Goal: Task Accomplishment & Management: Complete application form

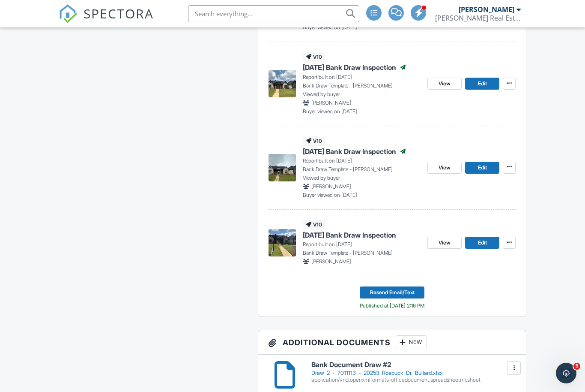
scroll to position [1420, 0]
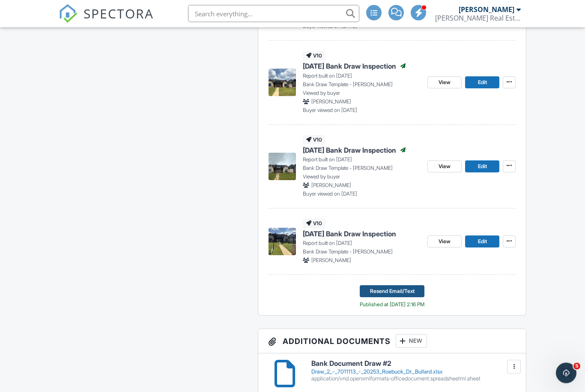
click at [391, 287] on span "Resend Email/Text" at bounding box center [392, 291] width 45 height 9
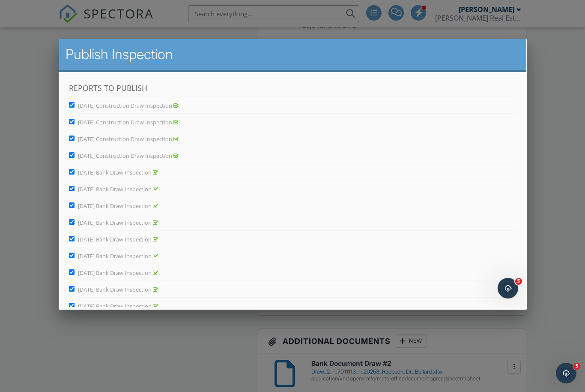
scroll to position [0, 0]
click at [71, 305] on input "July 16, 2025 Bank Draw Inspection" at bounding box center [72, 305] width 6 height 6
checkbox input "false"
click at [73, 290] on input "June 12, 2025 Bank Draw Inspection" at bounding box center [72, 289] width 6 height 6
checkbox input "false"
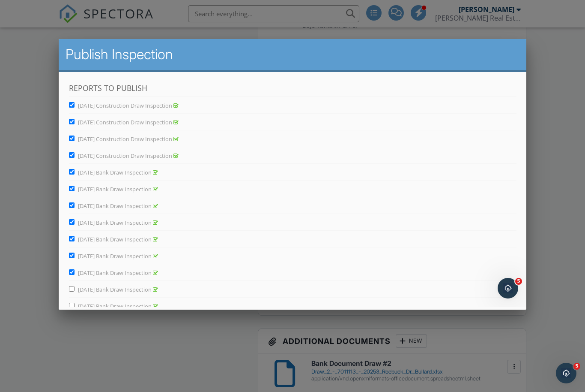
click at [75, 269] on label "May 28, 2025 Bank Draw Inspection" at bounding box center [113, 273] width 89 height 8
click at [74, 269] on input "May 28, 2025 Bank Draw Inspection" at bounding box center [72, 272] width 6 height 6
checkbox input "false"
click at [74, 253] on input "May 21, 2025 Bank Draw Inspection" at bounding box center [72, 255] width 6 height 6
checkbox input "false"
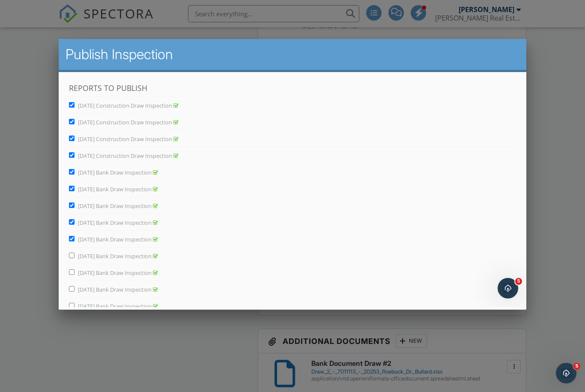
click at [74, 237] on input "May 16, 2025 Bank Draw Inspection" at bounding box center [72, 239] width 6 height 6
checkbox input "false"
click at [74, 221] on input "May 7, 2025 Bank Draw Inspection" at bounding box center [72, 222] width 6 height 6
checkbox input "false"
click at [74, 204] on input "April 16 2025 Bank Draw Inspection" at bounding box center [72, 205] width 6 height 6
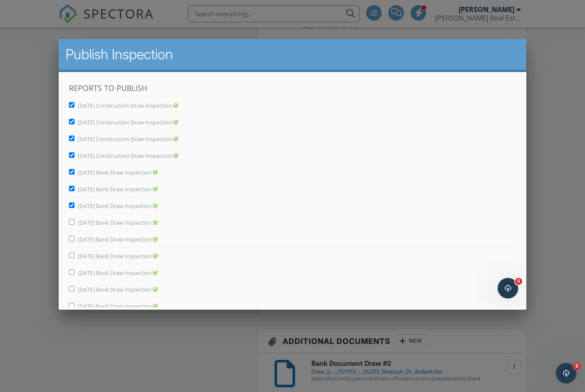
checkbox input "false"
click at [79, 186] on span "April 2, 2025 Bank Draw Inspection" at bounding box center [115, 189] width 74 height 8
click at [74, 186] on input "April 2, 2025 Bank Draw Inspection" at bounding box center [72, 189] width 6 height 6
checkbox input "false"
click at [74, 169] on input "March 12, 2025 Bank Draw Inspection" at bounding box center [72, 172] width 6 height 6
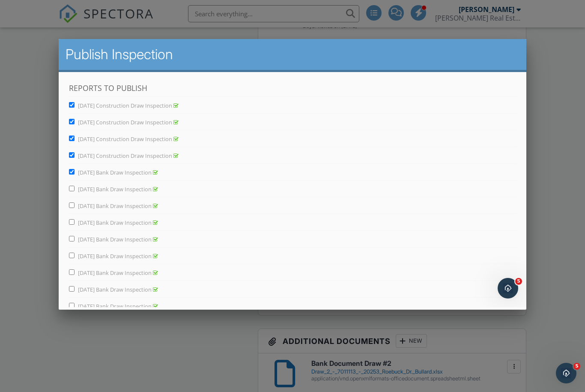
checkbox input "false"
click at [74, 153] on input "Feb 20, 2025 Construction Draw Inspection" at bounding box center [72, 155] width 6 height 6
checkbox input "false"
click at [71, 141] on input "February 5, 2025 Construction Draw Inspection" at bounding box center [72, 138] width 6 height 6
checkbox input "false"
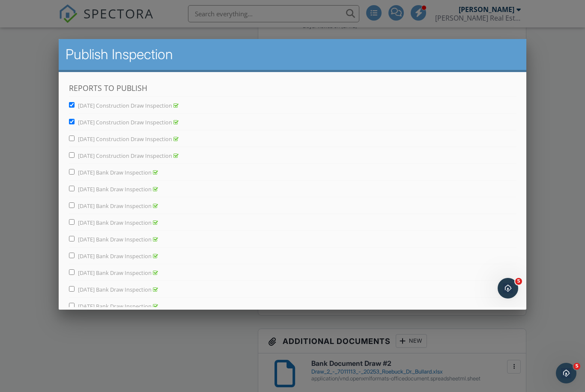
click at [74, 103] on input "1-15-25 Construction Draw Inspection" at bounding box center [72, 105] width 6 height 6
checkbox input "false"
click at [75, 119] on label "Jan 22, 2025 Construction Draw Inspection" at bounding box center [124, 122] width 110 height 8
click at [74, 119] on input "Jan 22, 2025 Construction Draw Inspection" at bounding box center [72, 122] width 6 height 6
checkbox input "false"
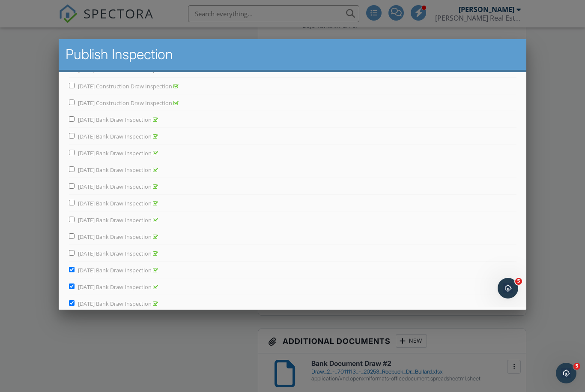
scroll to position [66, 0]
click at [72, 290] on input "August 29, 2025 Bank Draw Inspection" at bounding box center [72, 289] width 6 height 6
checkbox input "false"
click at [74, 275] on input "August 6, 2025 Bank Draw Inspection" at bounding box center [72, 272] width 6 height 6
checkbox input "false"
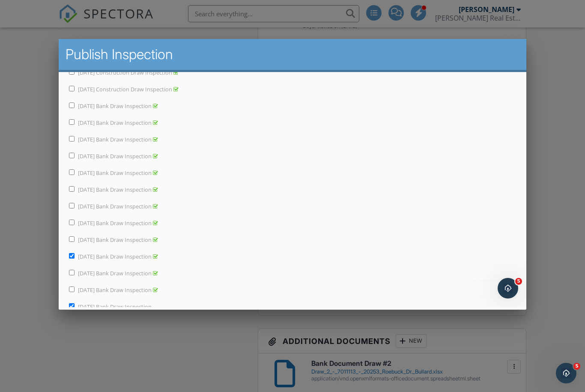
click at [78, 253] on label "July 30, 2025 Bank Draw Inspection" at bounding box center [113, 256] width 89 height 8
click at [74, 253] on input "July 30, 2025 Bank Draw Inspection" at bounding box center [72, 256] width 6 height 6
checkbox input "false"
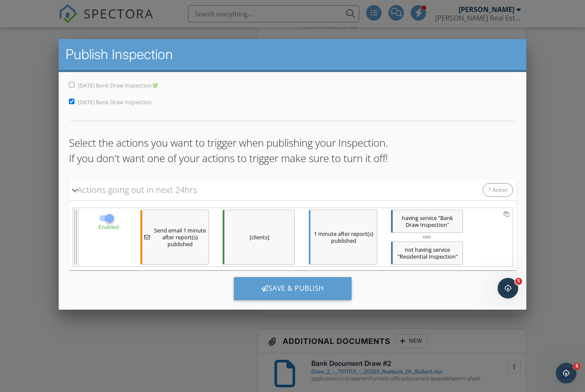
scroll to position [270, 0]
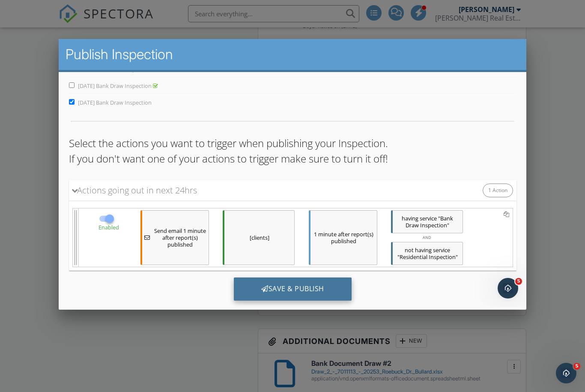
click at [304, 289] on div "Save & Publish" at bounding box center [292, 288] width 118 height 23
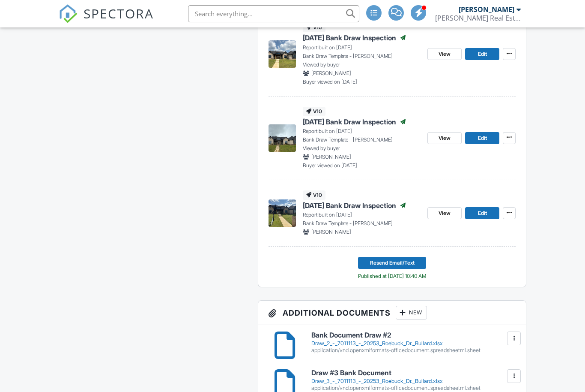
scroll to position [2058, 0]
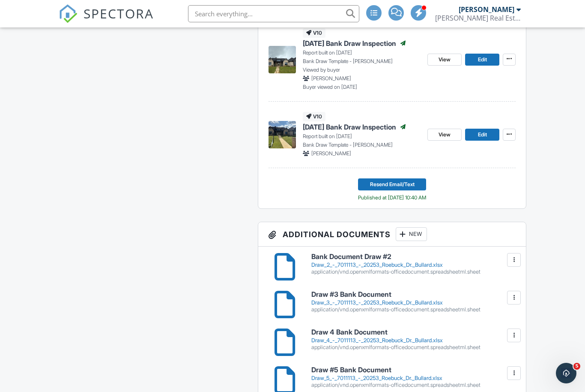
scroll to position [1526, 0]
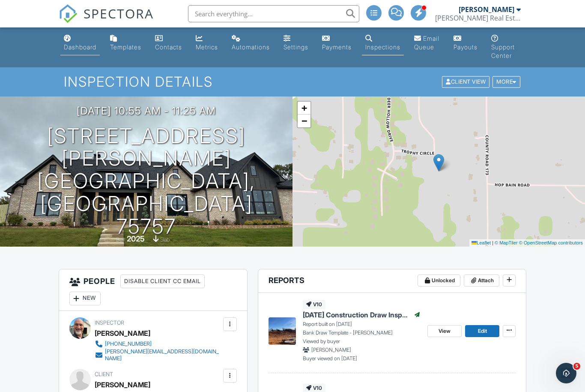
click at [77, 43] on div "Dashboard" at bounding box center [80, 46] width 33 height 7
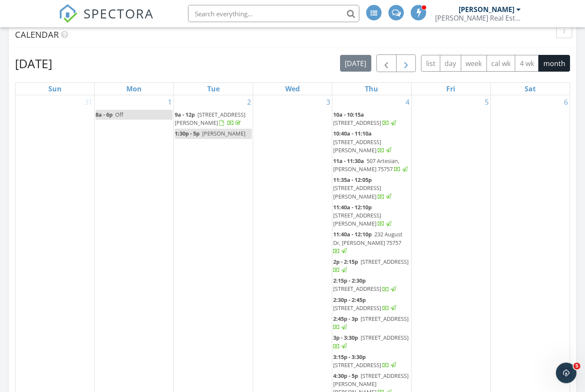
click at [406, 66] on span "button" at bounding box center [406, 64] width 10 height 10
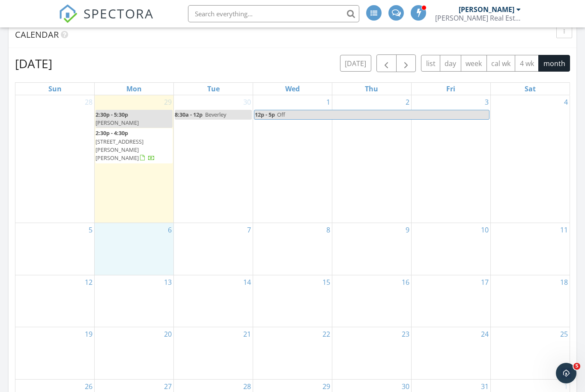
click at [141, 223] on div "6" at bounding box center [134, 249] width 79 height 52
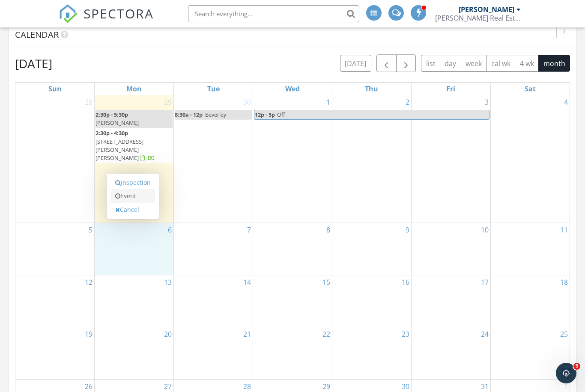
click at [133, 198] on link "Event" at bounding box center [133, 196] width 44 height 14
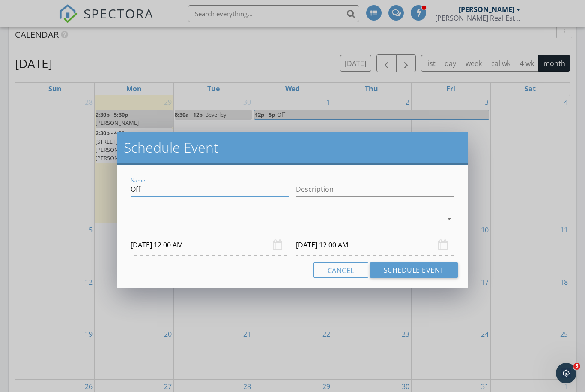
click at [147, 186] on input "Off" at bounding box center [210, 189] width 159 height 14
type input "O"
type input "Commercial Inspection"
click at [378, 193] on input "Description" at bounding box center [375, 189] width 159 height 14
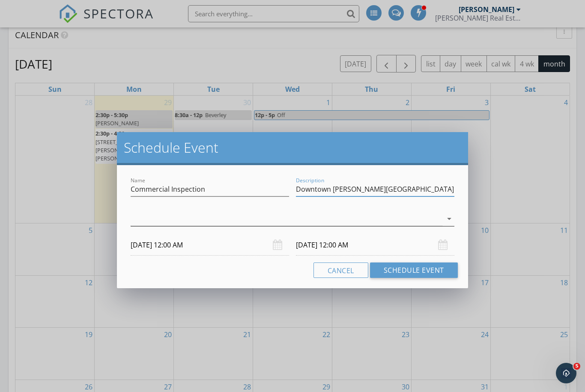
type input "Downtown Tyler - Egaña"
click at [193, 221] on div at bounding box center [287, 219] width 312 height 14
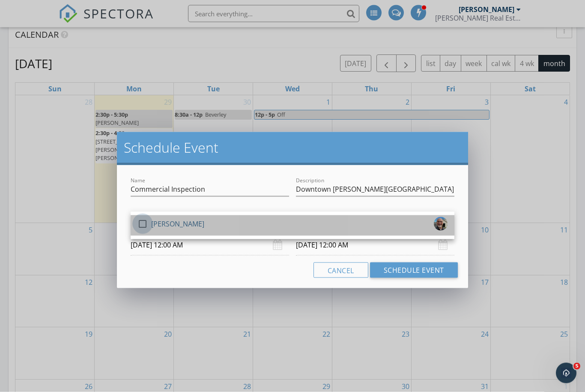
scroll to position [372, 0]
click at [147, 224] on div at bounding box center [142, 223] width 15 height 15
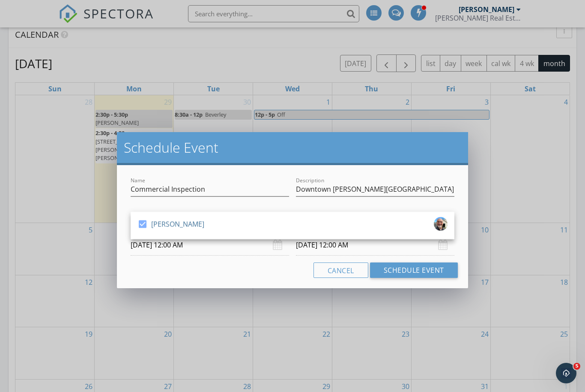
click at [197, 248] on input "10/06/2025 12:00 AM" at bounding box center [210, 244] width 159 height 21
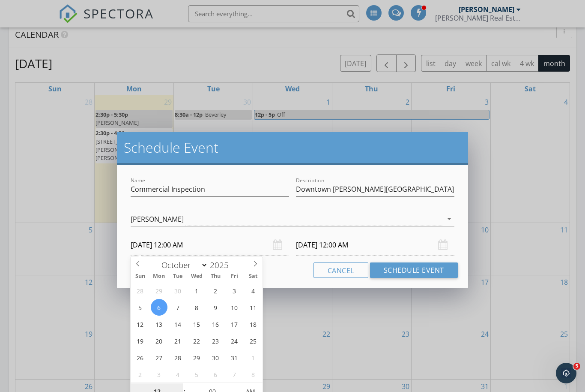
scroll to position [372, 0]
click at [209, 244] on input "10/06/2025 12:00 AM" at bounding box center [210, 244] width 159 height 21
click at [187, 245] on input "10/06/2025 12:00 AM" at bounding box center [210, 244] width 159 height 21
type input "01"
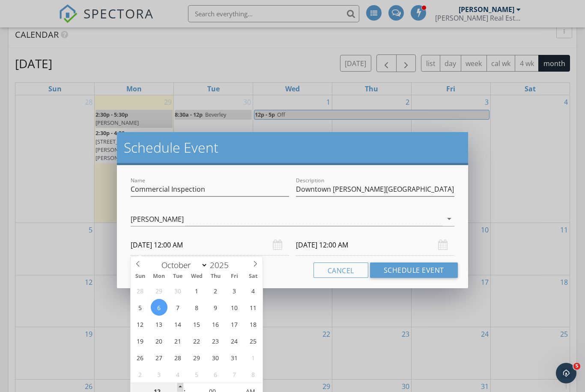
type input "10/06/2025 1:00 AM"
click at [180, 386] on span at bounding box center [180, 387] width 6 height 9
type input "02"
type input "10/06/2025 2:00 AM"
click at [180, 386] on span at bounding box center [180, 387] width 6 height 9
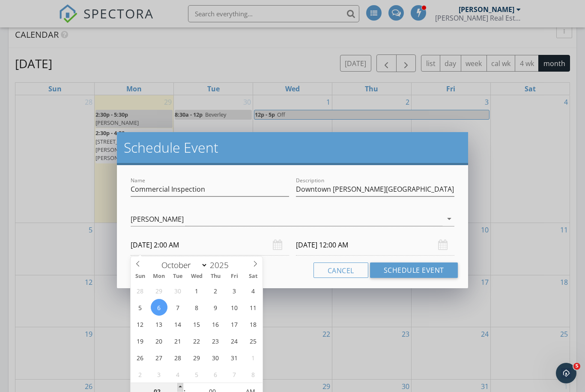
type input "03"
type input "10/06/2025 3:00 AM"
click at [180, 386] on span at bounding box center [180, 387] width 6 height 9
type input "03"
type input "10/07/2025 3:00 AM"
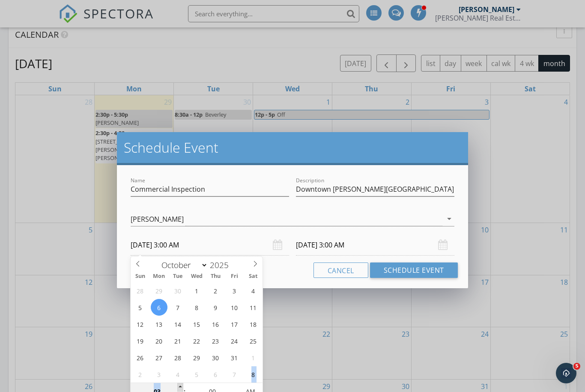
type input "04"
type input "10/06/2025 4:00 AM"
click at [180, 386] on span at bounding box center [180, 387] width 6 height 9
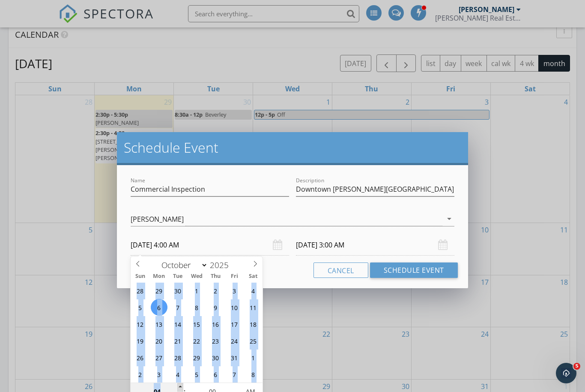
type input "05"
type input "10/06/2025 5:00 AM"
click at [180, 386] on span at bounding box center [180, 387] width 6 height 9
type input "06"
type input "10/06/2025 6:00 AM"
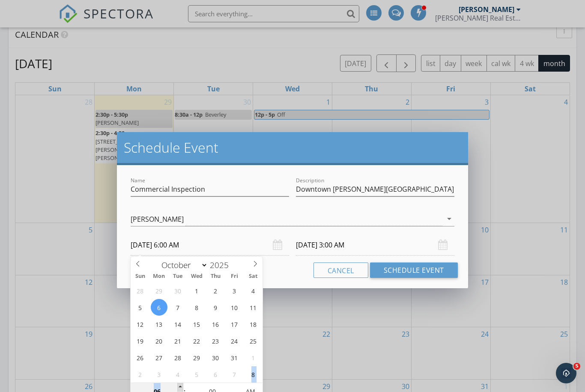
click at [180, 386] on span at bounding box center [180, 387] width 6 height 9
type input "06"
type input "10/07/2025 6:00 AM"
type input "07"
type input "10/06/2025 7:00 AM"
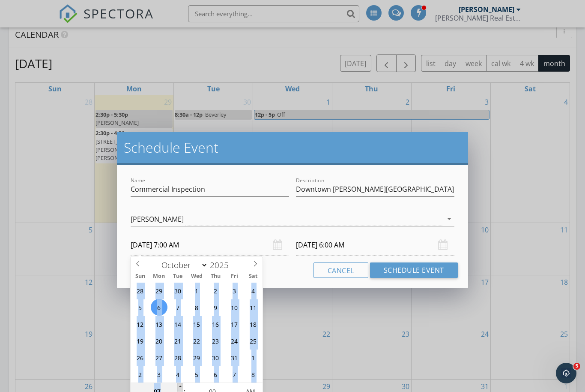
click at [180, 386] on span at bounding box center [180, 387] width 6 height 9
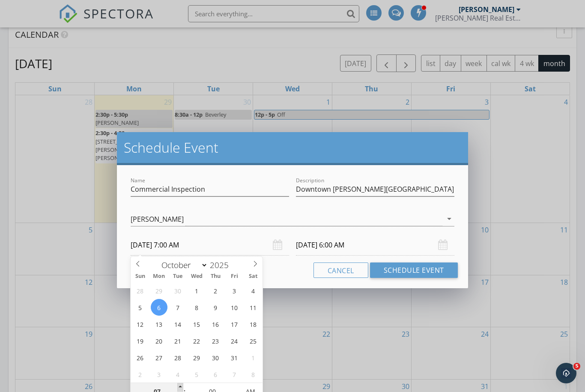
type input "08"
type input "10/06/2025 8:00 AM"
click at [180, 386] on span at bounding box center [180, 387] width 6 height 9
type input "08"
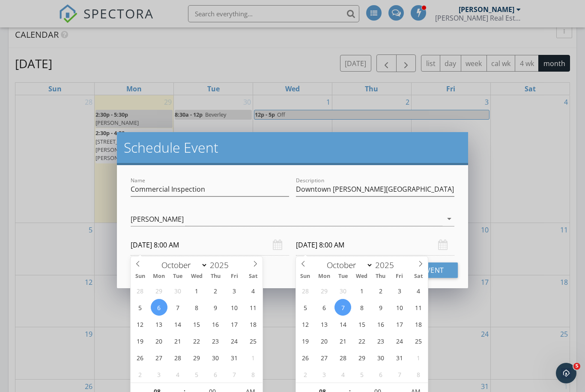
click at [341, 247] on input "10/07/2025 8:00 AM" at bounding box center [375, 244] width 159 height 21
click at [338, 245] on input "10/07/2025 8:00 AM" at bounding box center [375, 244] width 159 height 21
type input "10/06/2025 8:00 AM"
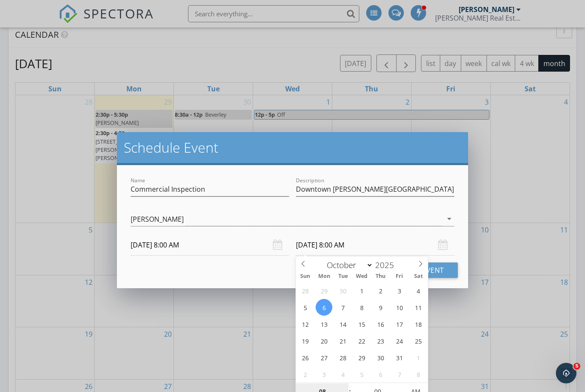
scroll to position [372, 0]
click at [342, 246] on input "10/06/2025 8:00 AM" at bounding box center [375, 244] width 159 height 21
type input "09"
type input "10/06/2025 9:00 AM"
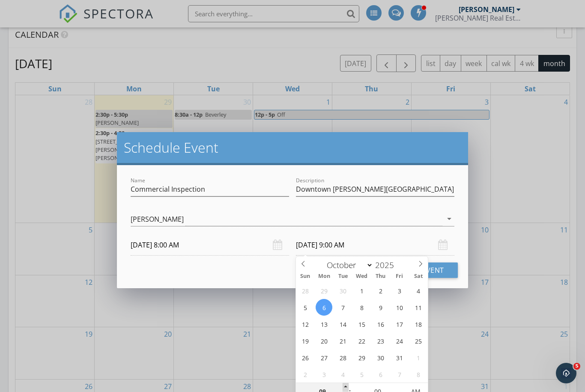
click at [345, 386] on span at bounding box center [346, 387] width 6 height 9
type input "10"
type input "10/06/2025 10:00 AM"
click at [345, 386] on span at bounding box center [346, 387] width 6 height 9
type input "11"
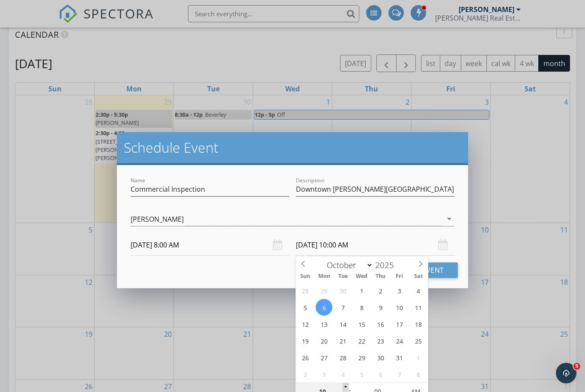
type input "10/06/2025 11:00 AM"
click at [345, 386] on span at bounding box center [346, 387] width 6 height 9
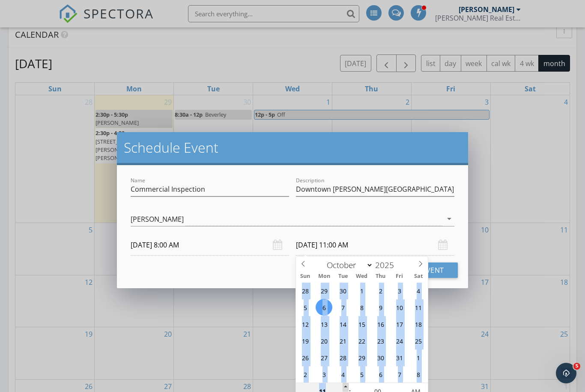
type input "12"
type input "10/06/2025 12:00 PM"
click at [345, 386] on span at bounding box center [346, 387] width 6 height 9
type input "01"
type input "10/06/2025 1:00 PM"
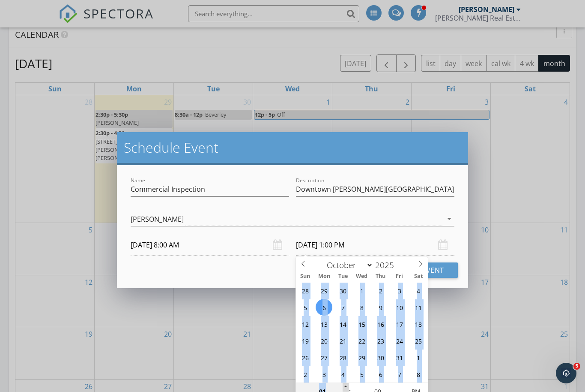
click at [345, 386] on span at bounding box center [346, 387] width 6 height 9
type input "02"
type input "10/06/2025 2:00 PM"
click at [345, 386] on span at bounding box center [346, 387] width 6 height 9
type input "03"
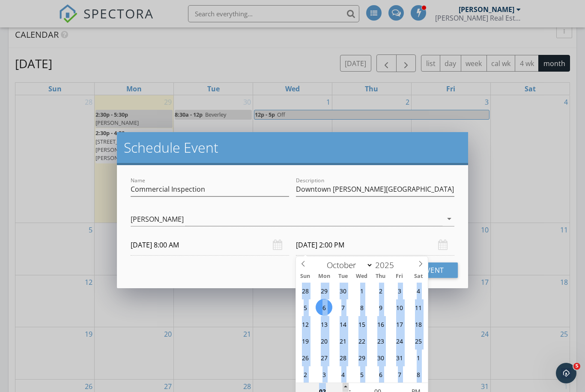
type input "10/06/2025 3:00 PM"
click at [345, 386] on span at bounding box center [346, 387] width 6 height 9
click at [394, 241] on input "10/06/2025 3:00 PM" at bounding box center [375, 244] width 159 height 21
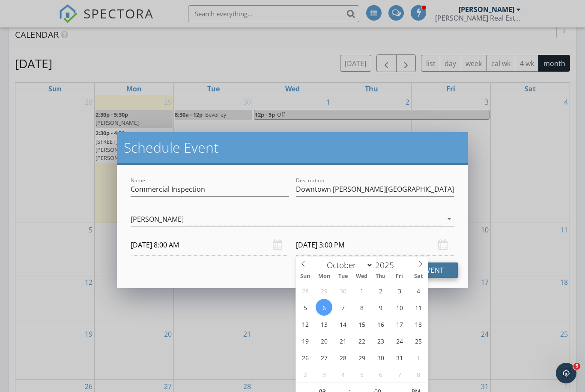
click at [440, 269] on button "Schedule Event" at bounding box center [414, 269] width 88 height 15
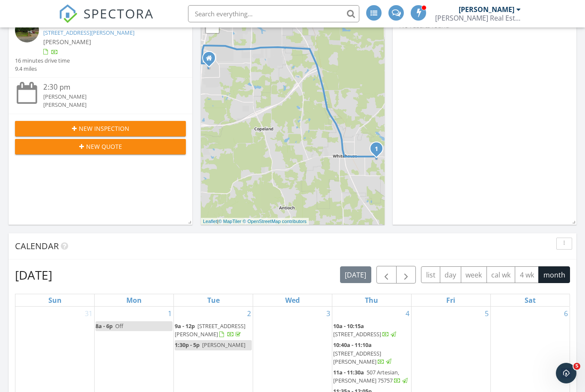
scroll to position [161, 0]
